Goal: Submit feedback/report problem: Submit feedback/report problem

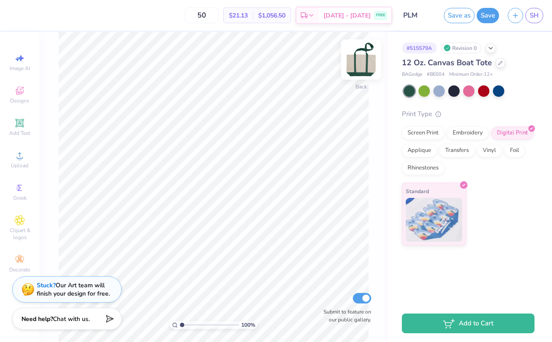
click at [360, 62] on img at bounding box center [361, 59] width 35 height 35
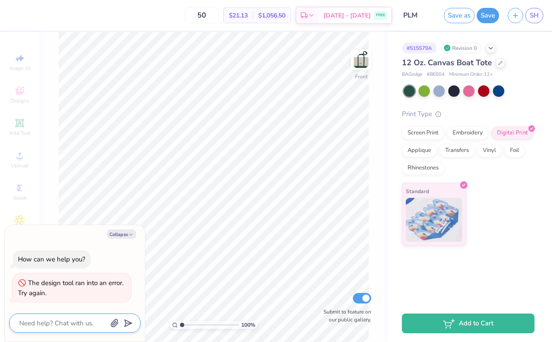
click at [72, 319] on textarea at bounding box center [62, 322] width 89 height 11
type textarea "i"
type textarea "x"
type textarea "I"
type textarea "x"
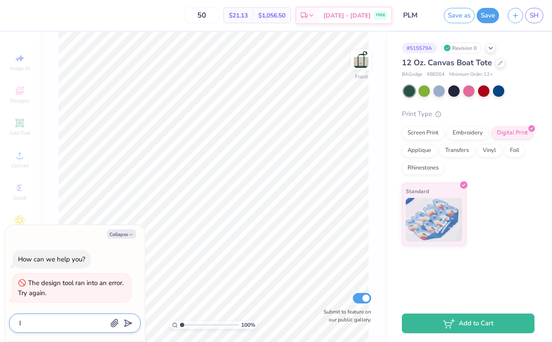
type textarea "I w"
type textarea "x"
type textarea "I wa"
type textarea "x"
type textarea "I wan"
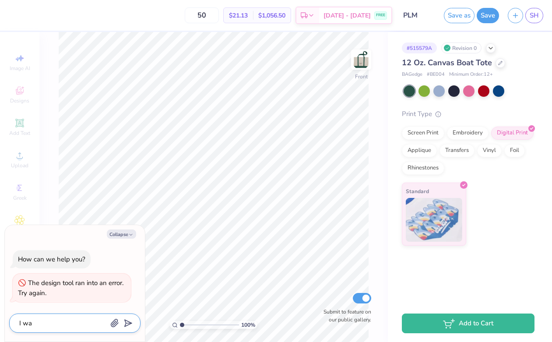
type textarea "x"
type textarea "I want"
type textarea "x"
type textarea "I want"
type textarea "x"
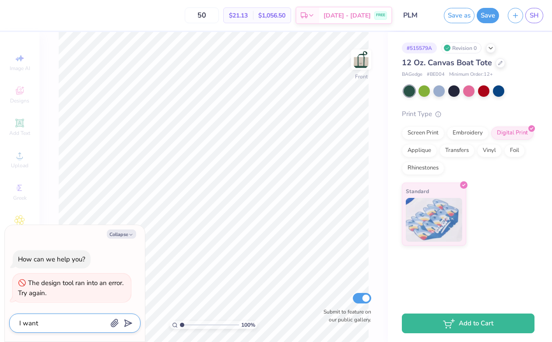
type textarea "I want t"
type textarea "x"
type textarea "I want to"
type textarea "x"
type textarea "I want to"
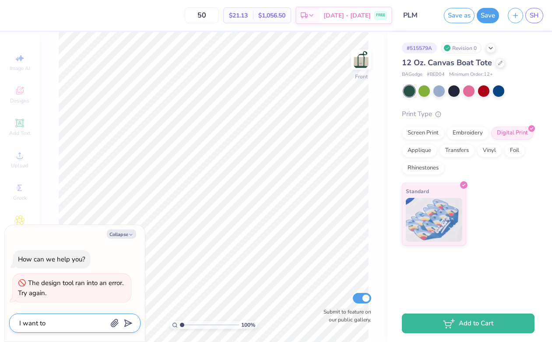
type textarea "x"
type textarea "I want to p"
type textarea "x"
type textarea "I want to pu"
type textarea "x"
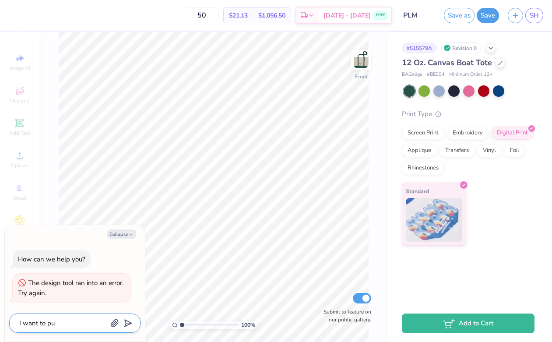
type textarea "I want to put"
type textarea "x"
type textarea "I want to put"
type textarea "x"
type textarea "I want to put s"
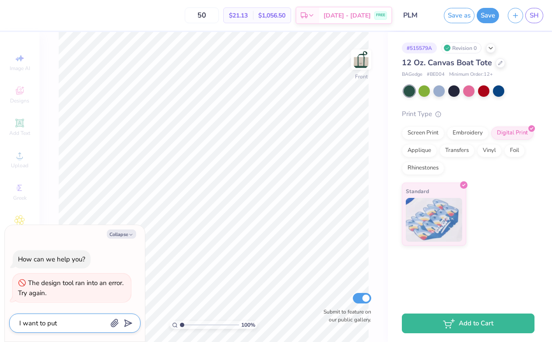
type textarea "x"
type textarea "I want to put so"
type textarea "x"
type textarea "I want to put som"
type textarea "x"
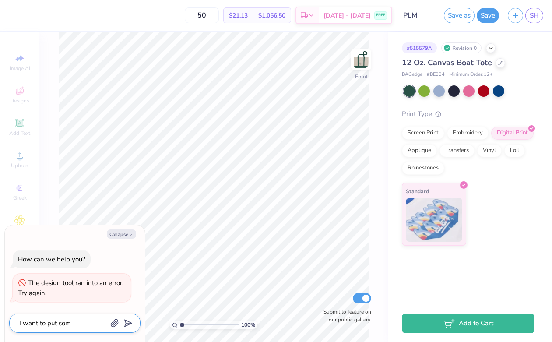
type textarea "I want to put some"
type textarea "x"
type textarea "I want to put somet"
type textarea "x"
type textarea "I want to put someth"
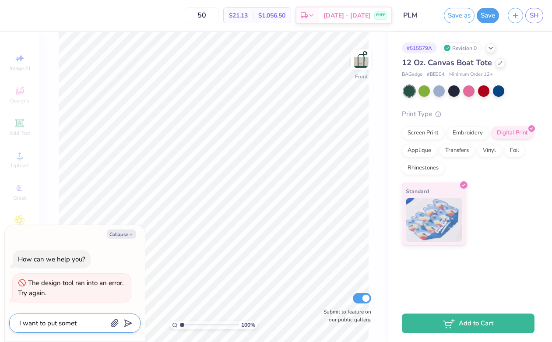
type textarea "x"
type textarea "I want to put somethi"
type textarea "x"
type textarea "I want to put somethin"
type textarea "x"
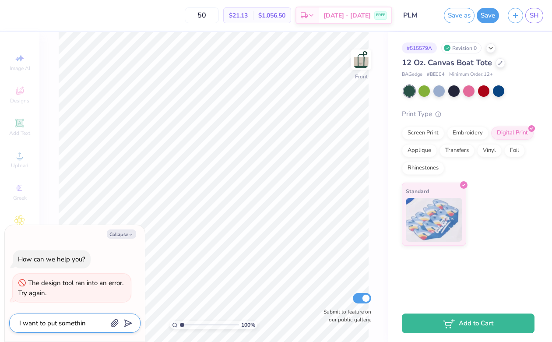
type textarea "I want to put something"
type textarea "x"
type textarea "I want to put something"
type textarea "x"
type textarea "I want to put something o"
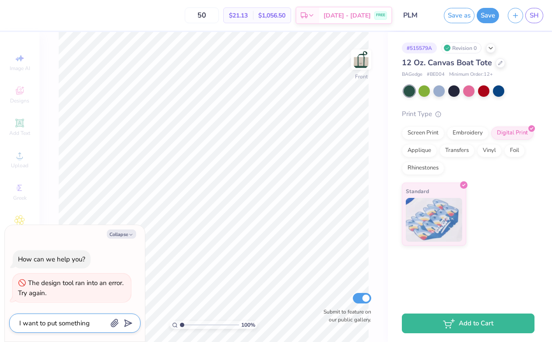
type textarea "x"
type textarea "I want to put something on"
type textarea "x"
type textarea "I want to put something on"
type textarea "x"
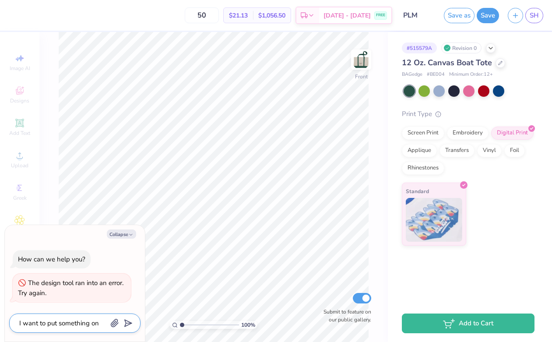
type textarea "I want to put something on t"
type textarea "x"
type textarea "I want to put something on th"
type textarea "x"
type textarea "I want to put something on the"
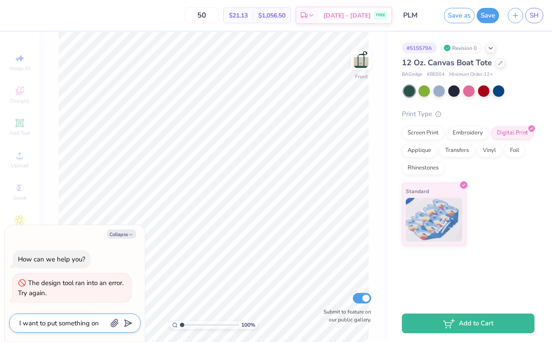
type textarea "x"
type textarea "I want to put something on the"
type textarea "x"
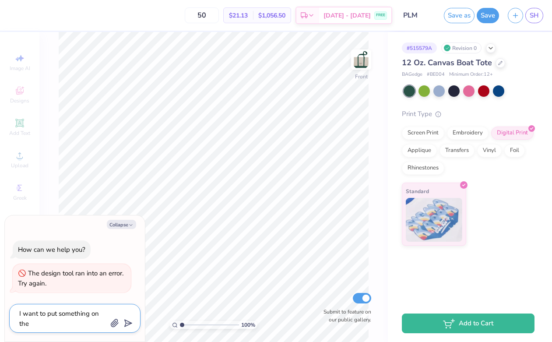
type textarea "I want to put something on the b"
type textarea "x"
type textarea "I want to put something on the ba"
type textarea "x"
type textarea "I want to put something on the bac"
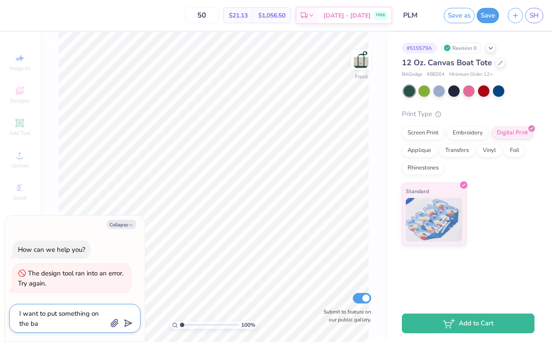
type textarea "x"
type textarea "I want to put something on the back"
type textarea "x"
type textarea "I want to put something on the back"
type textarea "x"
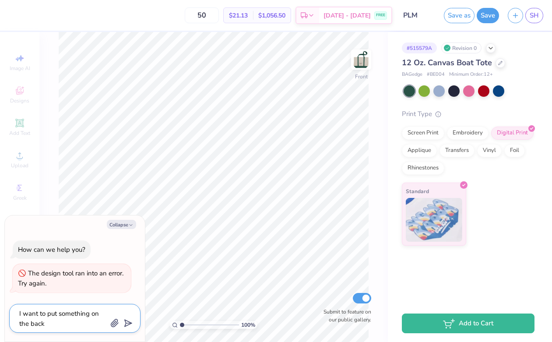
type textarea "I want to put something on the back a"
type textarea "x"
type textarea "I want to put something on the back an"
type textarea "x"
type textarea "I want to put something on the back and"
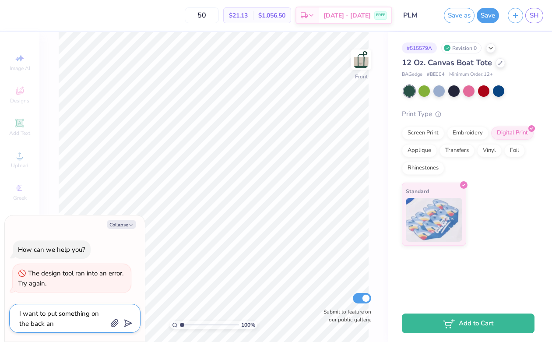
type textarea "x"
type textarea "I want to put something on the back and"
type textarea "x"
type textarea "I want to put something on the back and i"
type textarea "x"
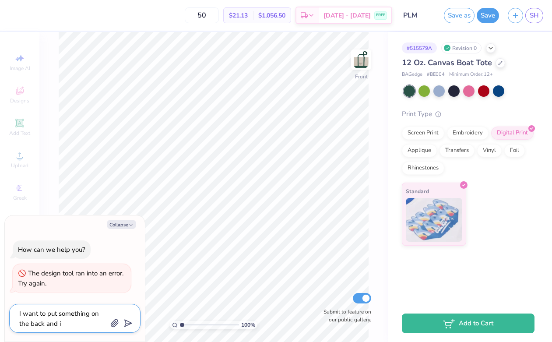
type textarea "I want to put something on the back and it"
type textarea "x"
type textarea "I want to put something on the back and it"
type textarea "x"
type textarea "I want to put something on the back and it w"
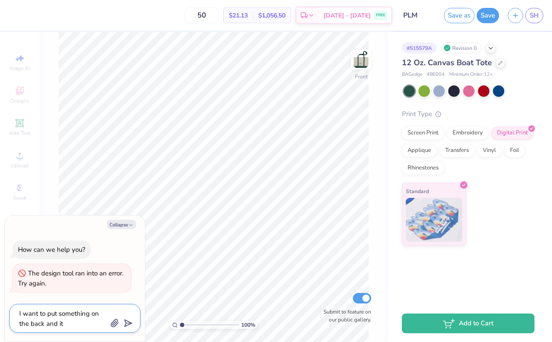
type textarea "x"
type textarea "I want to put something on the back and it wo"
type textarea "x"
type textarea "I want to put something on the back and it wou"
type textarea "x"
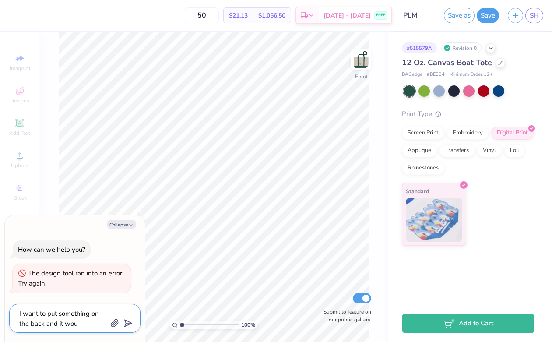
type textarea "I want to put something on the back and it wo"
type textarea "x"
type textarea "I want to put something on the back and it won"
type textarea "x"
type textarea "I want to put something on the back and it wont"
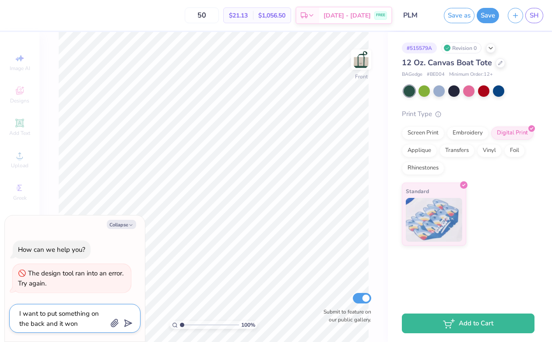
type textarea "x"
type textarea "I want to put something on the back and it won't"
type textarea "x"
type textarea "I want to put something on the back and it won't l"
type textarea "x"
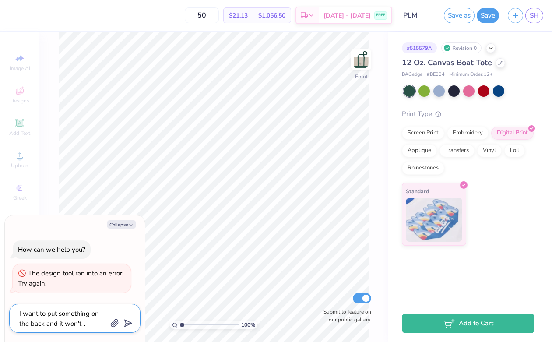
type textarea "I want to put something on the back and it won't le"
type textarea "x"
type textarea "I want to put something on the back and it won't let"
type textarea "x"
type textarea "I want to put something on the back and it won't let"
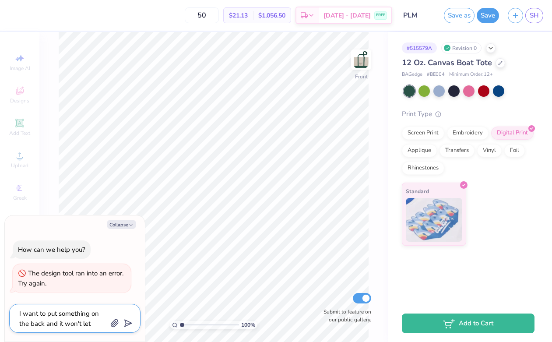
type textarea "x"
type textarea "I want to put something on the back and it won't let m"
type textarea "x"
type textarea "I want to put something on the back and it won't let me"
type textarea "x"
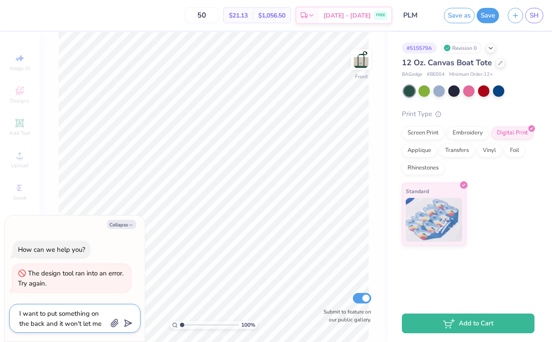
type textarea "I want to put something on the back and it won't let me"
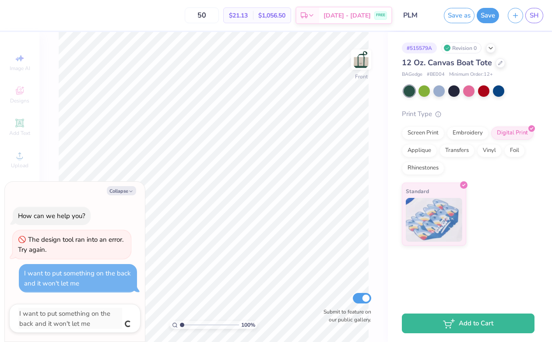
type textarea "x"
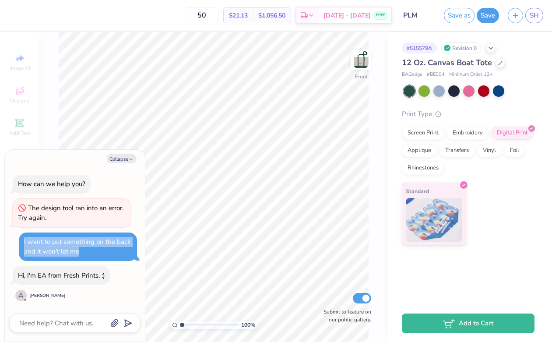
drag, startPoint x: 82, startPoint y: 253, endPoint x: 18, endPoint y: 242, distance: 64.3
click at [18, 242] on div "How can we help you? The design tool ran into an error. Try again. I want to pu…" at bounding box center [74, 238] width 131 height 141
type textarea "x"
copy div "I want to put something on the back and it won't let me"
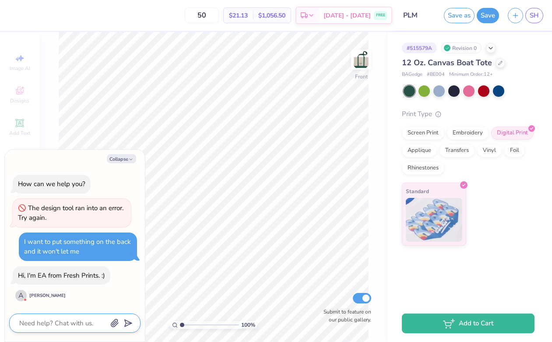
click at [77, 325] on textarea at bounding box center [62, 322] width 89 height 11
type textarea "i"
type textarea "x"
type textarea "I"
type textarea "x"
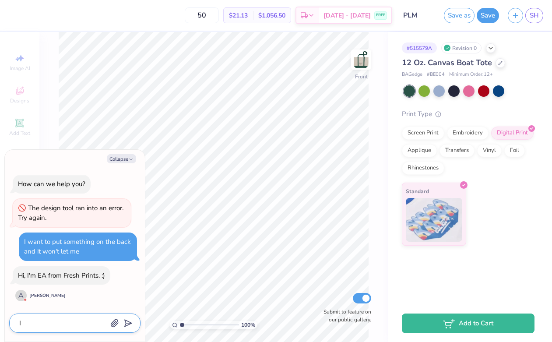
type textarea "I w"
type textarea "x"
type textarea "I wa"
type textarea "x"
type textarea "I wan"
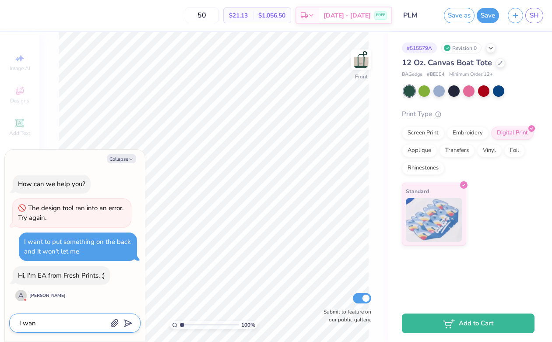
type textarea "x"
type textarea "I wan"
type textarea "x"
type textarea "I wan t"
type textarea "x"
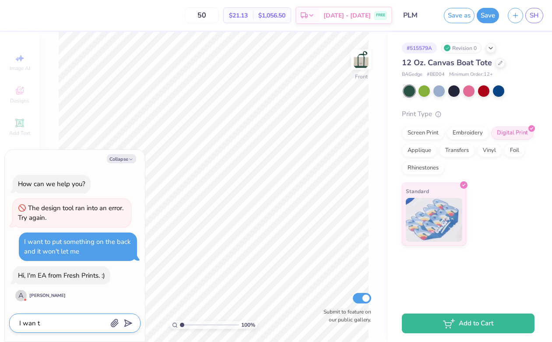
type textarea "I wan"
type textarea "x"
type textarea "I wan"
type textarea "x"
type textarea "I want"
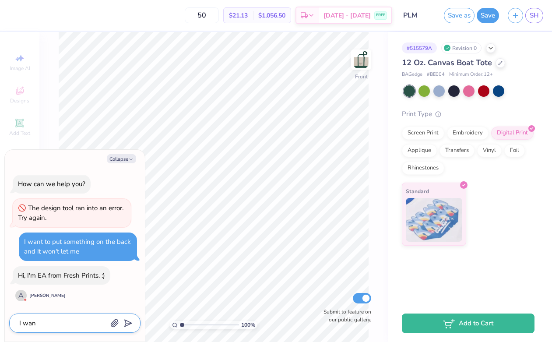
type textarea "x"
type textarea "I want"
type textarea "x"
type textarea "I want t"
type textarea "x"
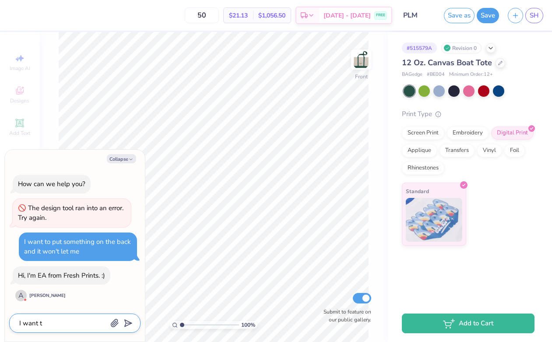
type textarea "I want to"
type textarea "x"
type textarea "I want to"
type textarea "x"
type textarea "I want to p"
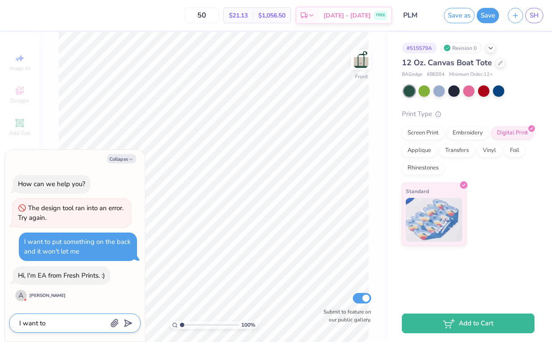
type textarea "x"
type textarea "I want to pu"
type textarea "x"
type textarea "I want to put"
type textarea "x"
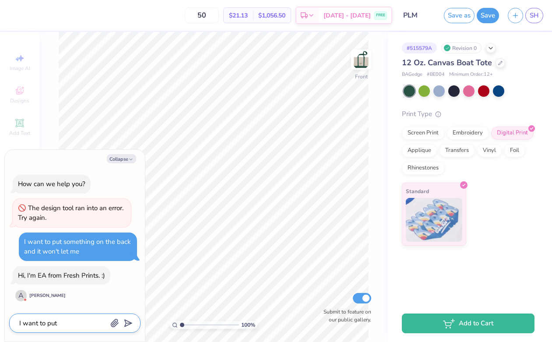
type textarea "I want to put"
type textarea "x"
type textarea "I want to put a"
type textarea "x"
type textarea "I want to put a"
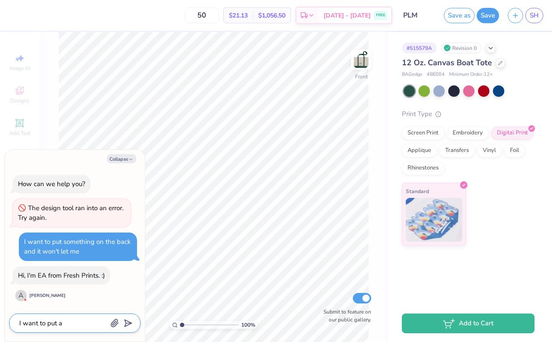
type textarea "x"
type textarea "I want to put a d"
type textarea "x"
type textarea "I want to put a de"
type textarea "x"
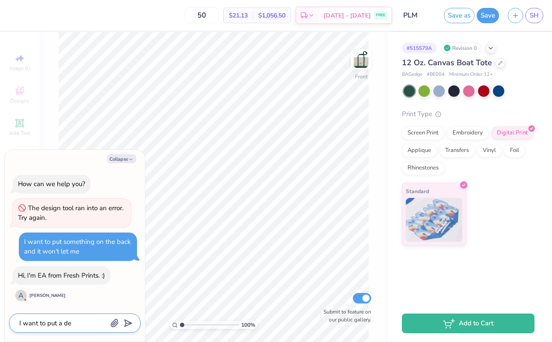
type textarea "I want to put a des"
type textarea "x"
type textarea "I want to put a desi"
type textarea "x"
type textarea "I want to put a desig"
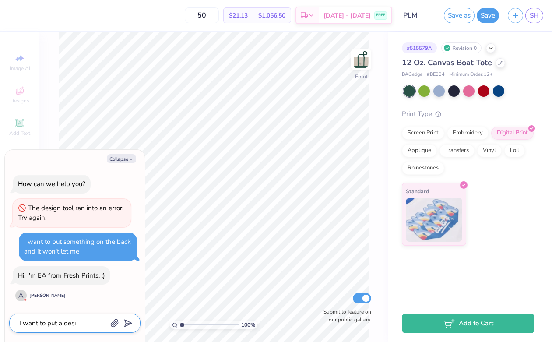
type textarea "x"
type textarea "I want to put a design"
type textarea "x"
type textarea "I want to put a design"
type textarea "x"
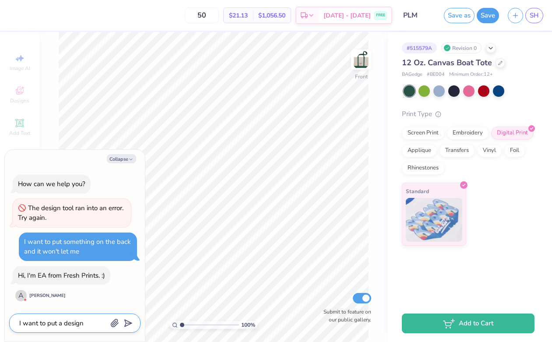
type textarea "I want to put a design o"
type textarea "x"
type textarea "I want to put a design on"
type textarea "x"
type textarea "I want to put a design on"
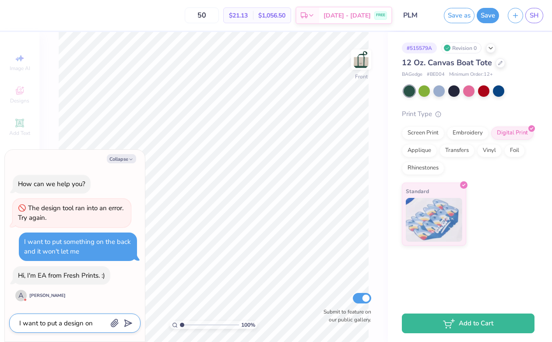
type textarea "x"
type textarea "I want to put a design on t"
type textarea "x"
type textarea "I want to put a design on th"
type textarea "x"
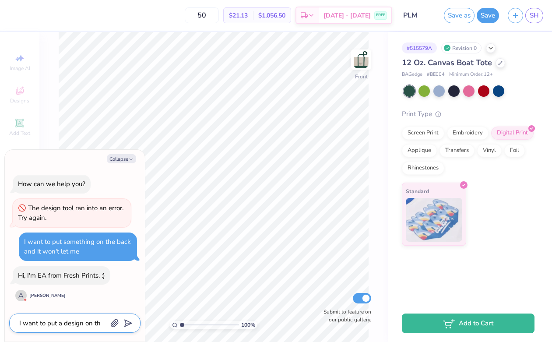
type textarea "I want to put a design on the"
type textarea "x"
type textarea "I want to put a design on the"
type textarea "x"
type textarea "I want to put a design on the b"
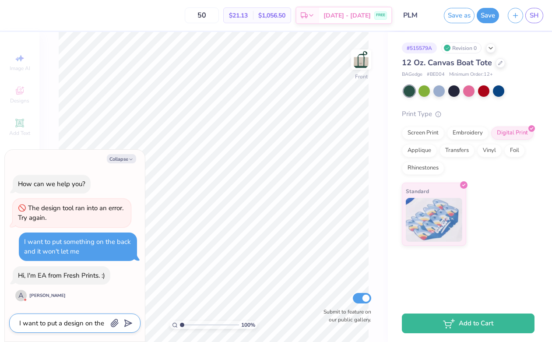
type textarea "x"
type textarea "I want to put a design on the ba"
type textarea "x"
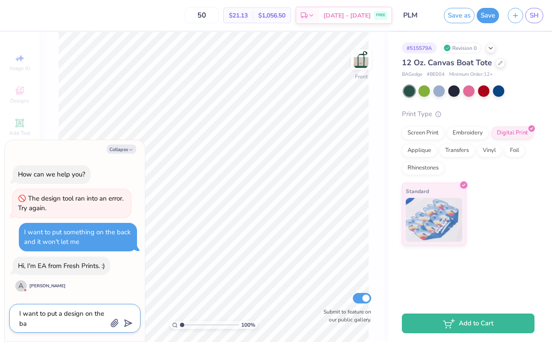
type textarea "I want to put a design on the bac"
type textarea "x"
type textarea "I want to put a design on the back"
type textarea "x"
type textarea "I want to put a design on the back"
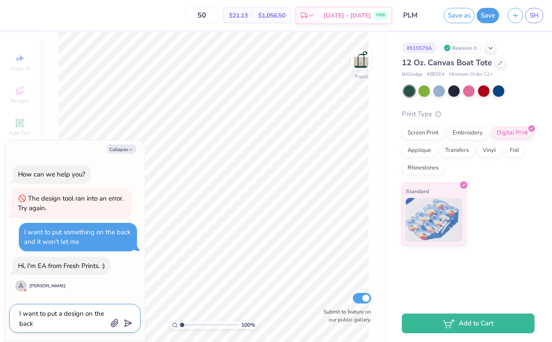
type textarea "x"
type textarea "I want to put a design on the back o"
type textarea "x"
type textarea "I want to put a design on the back of"
type textarea "x"
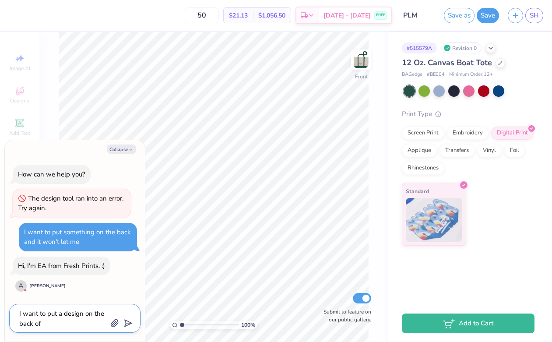
type textarea "I want to put a design on the back of"
type textarea "x"
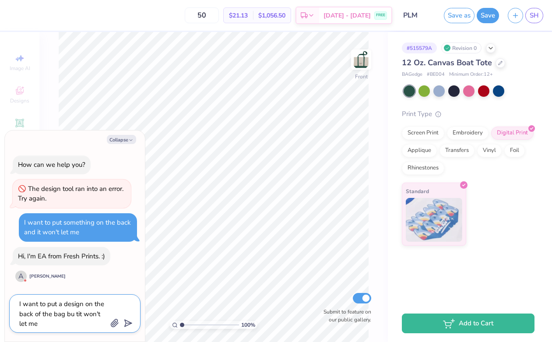
drag, startPoint x: 82, startPoint y: 312, endPoint x: 74, endPoint y: 312, distance: 8.3
click at [74, 312] on textarea "I want to put a design on the back of the bag bu tit won't let me" at bounding box center [62, 313] width 89 height 31
